Goal: Task Accomplishment & Management: Manage account settings

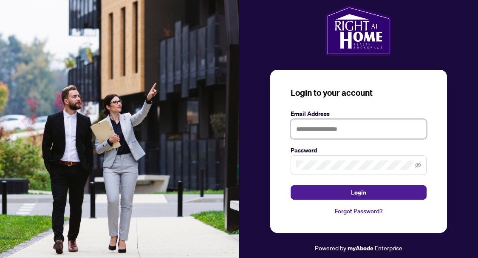
click at [327, 121] on input "text" at bounding box center [359, 129] width 136 height 20
type input "**********"
click at [291, 185] on button "Login" at bounding box center [359, 192] width 136 height 14
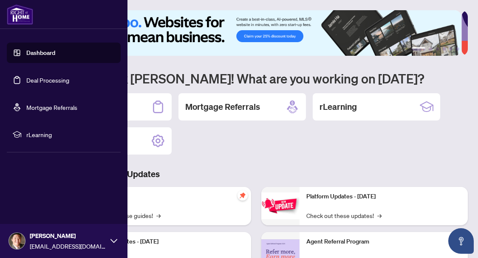
click at [26, 80] on link "Deal Processing" at bounding box center [47, 80] width 43 height 8
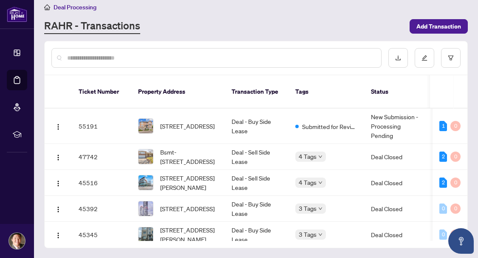
click at [139, 16] on div "Deal Processing [PERSON_NAME] - Transactions Add Transaction" at bounding box center [256, 18] width 424 height 32
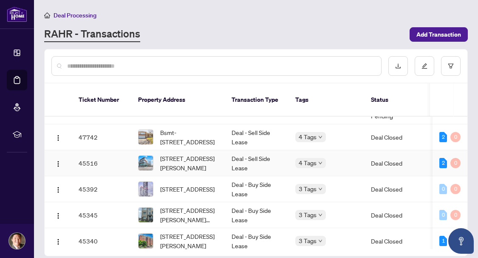
scroll to position [85, 0]
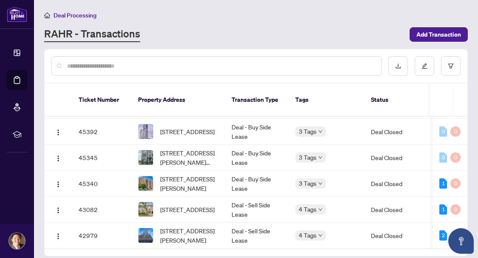
click at [138, 45] on main "Deal Processing [PERSON_NAME] - Transactions Add Transaction Ticket Number Prop…" at bounding box center [256, 129] width 444 height 258
click at [211, 228] on span "[STREET_ADDRESS][PERSON_NAME]" at bounding box center [189, 235] width 58 height 19
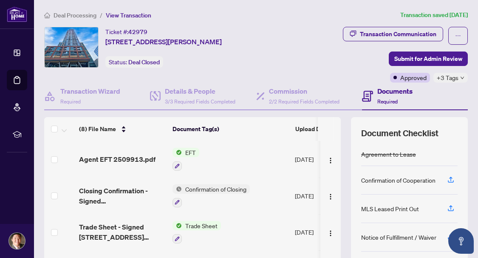
click at [128, 160] on span "Agent EFT 2509913.pdf" at bounding box center [117, 159] width 76 height 10
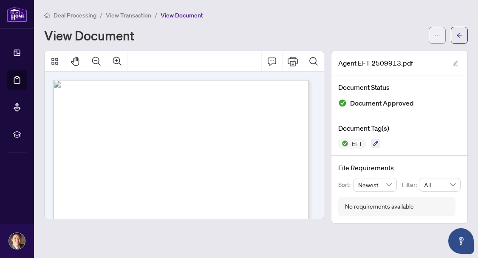
click at [432, 37] on button "button" at bounding box center [437, 35] width 17 height 17
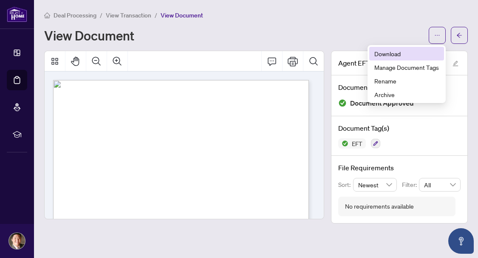
click at [387, 55] on span "Download" at bounding box center [406, 53] width 65 height 9
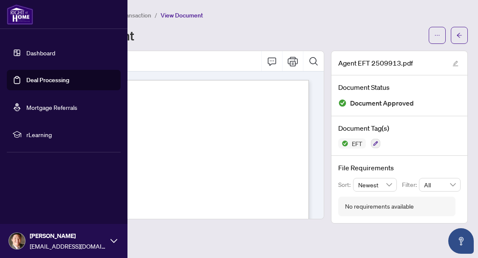
click at [26, 84] on link "Deal Processing" at bounding box center [47, 80] width 43 height 8
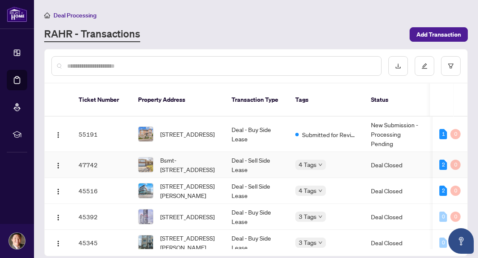
click at [216, 164] on span "Bsmt-[STREET_ADDRESS]" at bounding box center [189, 164] width 58 height 19
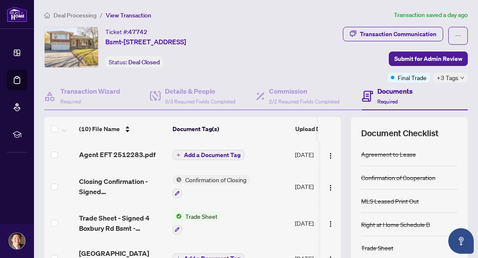
click at [130, 156] on span "Agent EFT 2512283.pdf" at bounding box center [117, 154] width 76 height 10
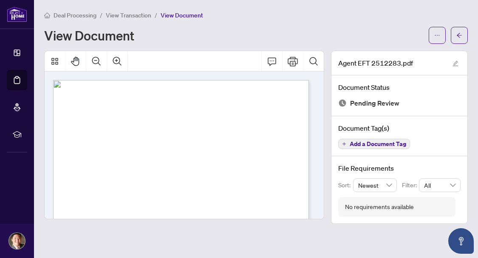
drag, startPoint x: 84, startPoint y: 234, endPoint x: 137, endPoint y: 209, distance: 58.6
click at [84, 234] on main "Deal Processing / View Transaction / View Document View Document Agent EFT 2512…" at bounding box center [256, 129] width 444 height 258
click at [436, 29] on span "button" at bounding box center [437, 35] width 6 height 14
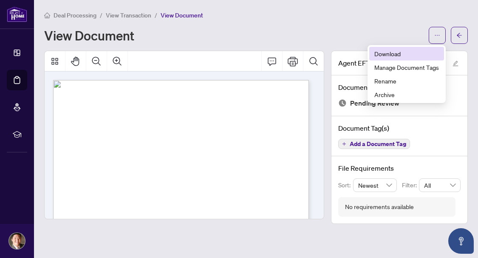
click at [408, 53] on span "Download" at bounding box center [406, 53] width 65 height 9
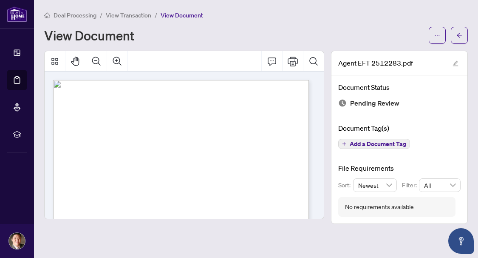
drag, startPoint x: 90, startPoint y: 204, endPoint x: 108, endPoint y: 194, distance: 20.0
click at [90, 204] on div "Right at Home Realty PAID BY E.F.T. [DATE] Seven Hundred Seventy Nine and 70/10…" at bounding box center [179, 243] width 252 height 326
click at [102, 207] on div "Right at Home Realty PAID BY E.F.T. [DATE] Seven Hundred Seventy Nine and 70/10…" at bounding box center [179, 243] width 252 height 326
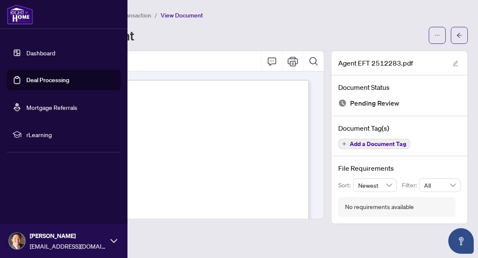
click at [26, 81] on link "Deal Processing" at bounding box center [47, 80] width 43 height 8
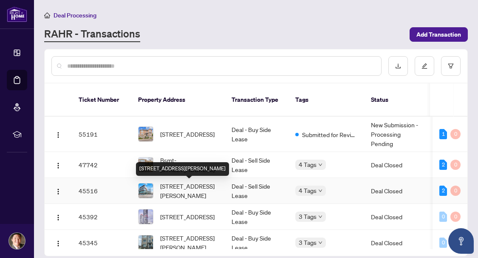
click at [190, 185] on span "[STREET_ADDRESS][PERSON_NAME]" at bounding box center [189, 190] width 58 height 19
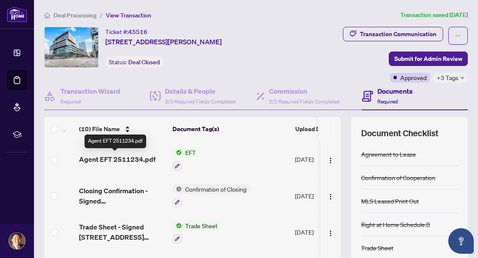
click at [119, 155] on span "Agent EFT 2511234.pdf" at bounding box center [117, 159] width 76 height 10
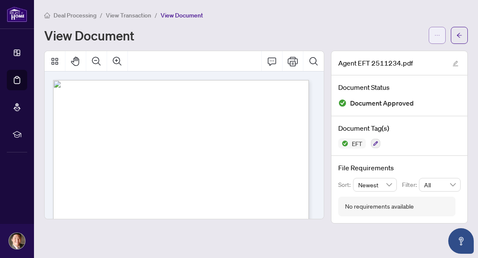
click at [439, 38] on icon "ellipsis" at bounding box center [437, 35] width 6 height 6
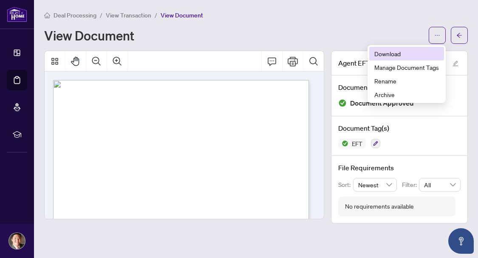
click at [401, 52] on span "Download" at bounding box center [406, 53] width 65 height 9
